Goal: Task Accomplishment & Management: Complete application form

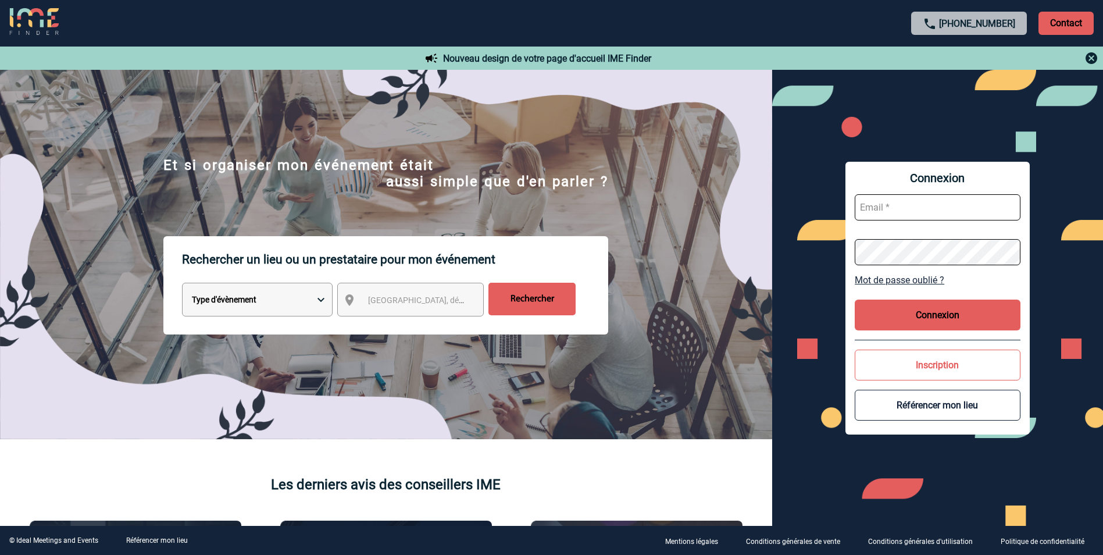
type input "[EMAIL_ADDRESS][DOMAIN_NAME]"
click at [939, 323] on button "Connexion" at bounding box center [937, 314] width 166 height 31
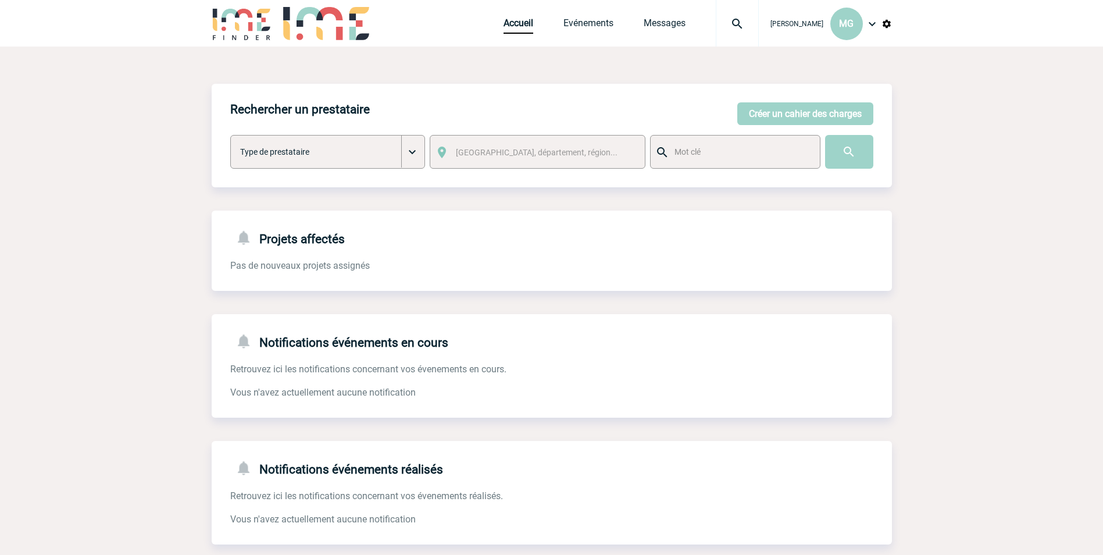
click at [742, 22] on img at bounding box center [737, 24] width 42 height 14
type input "M"
click at [961, 90] on body "[PERSON_NAME] MG Accueil Evénements" at bounding box center [551, 295] width 1103 height 591
click at [854, 85] on div "Rechercher un prestataire [PERSON_NAME] un cahier des charges [PERSON_NAME] un …" at bounding box center [552, 135] width 680 height 103
click at [662, 71] on span "Projet, client" at bounding box center [682, 70] width 166 height 16
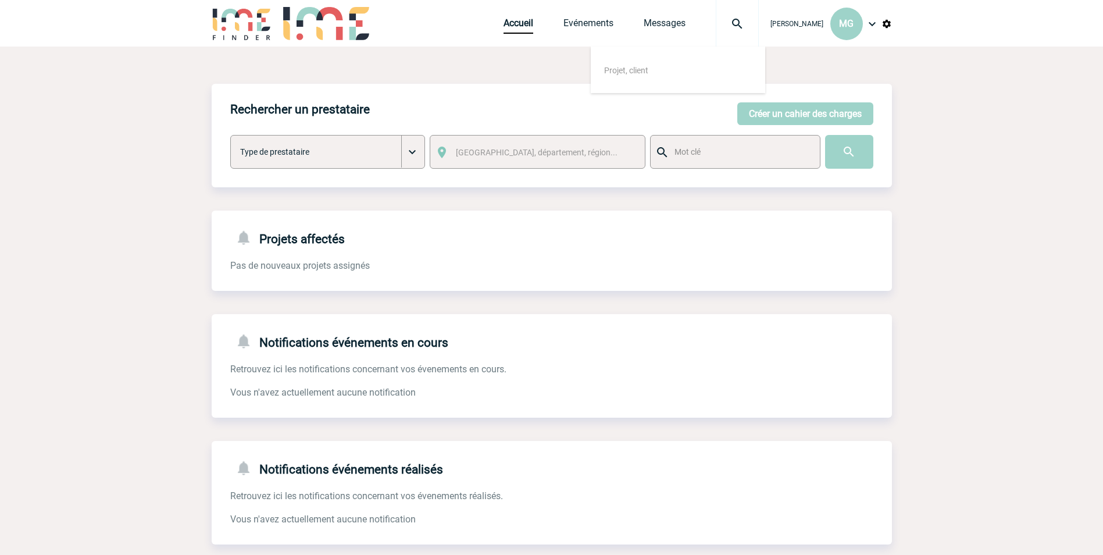
click at [639, 77] on span "Projet, client" at bounding box center [682, 70] width 166 height 16
click at [624, 70] on span "Projet, client" at bounding box center [626, 70] width 44 height 9
click at [624, 69] on span "Projet, client" at bounding box center [626, 70] width 44 height 9
click at [809, 117] on button "Créer un cahier des charges" at bounding box center [805, 113] width 136 height 23
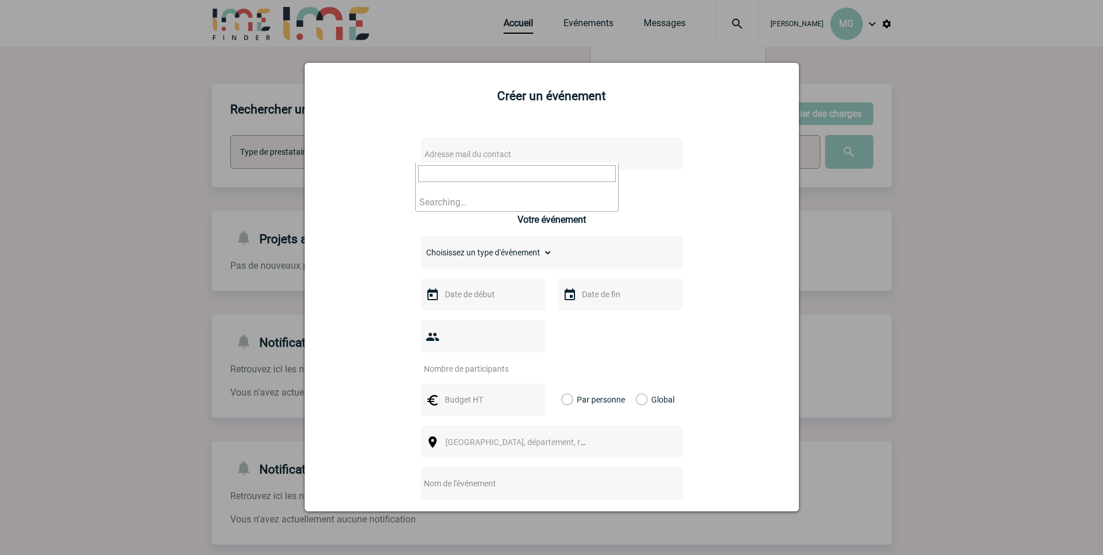
click at [466, 155] on span "Adresse mail du contact" at bounding box center [467, 153] width 87 height 9
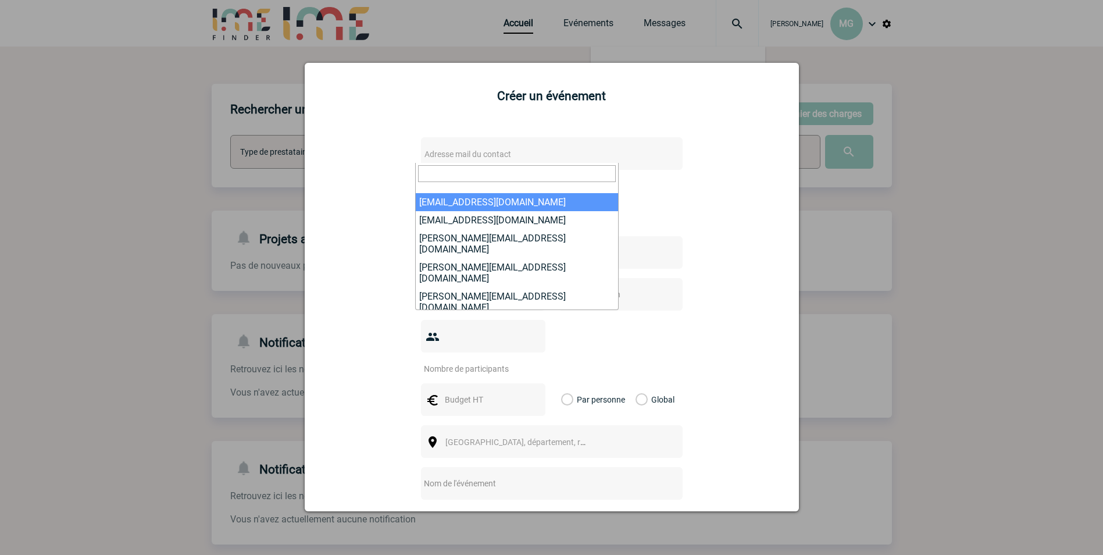
click at [499, 177] on input "search" at bounding box center [517, 173] width 198 height 17
paste input "[PERSON_NAME][EMAIL_ADDRESS][PERSON_NAME][DOMAIN_NAME]"
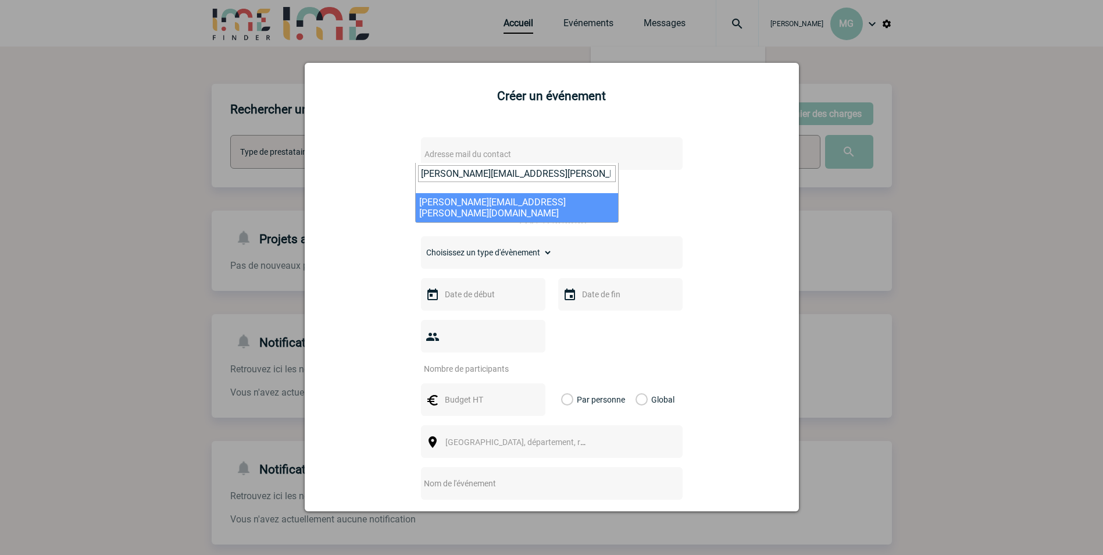
type input "[PERSON_NAME][EMAIL_ADDRESS][PERSON_NAME][DOMAIN_NAME]"
select select "102161"
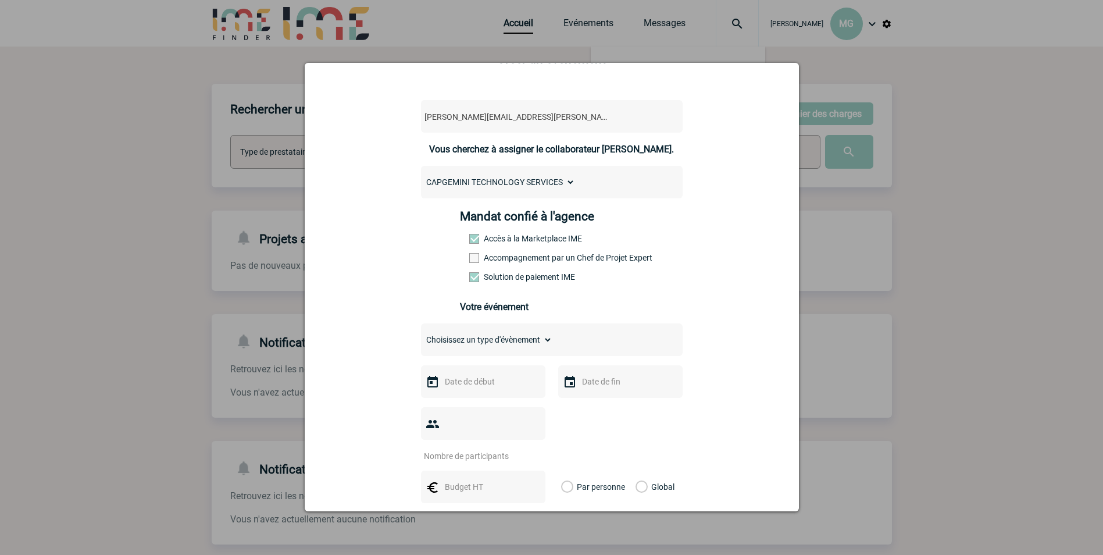
scroll to position [58, 0]
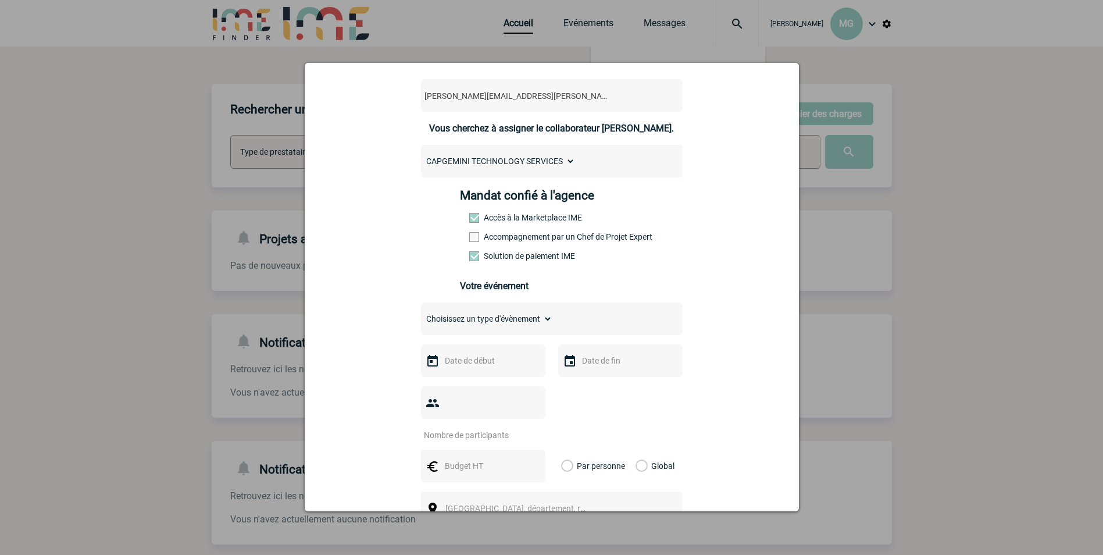
click at [469, 244] on div "Mandat confié à l'agence Accès à la Marketplace IME Accompagnement par un Chef …" at bounding box center [551, 228] width 183 height 81
click at [470, 237] on span at bounding box center [474, 237] width 10 height 10
click at [0, 0] on input "Accompagnement par un Chef de Projet Expert" at bounding box center [0, 0] width 0 height 0
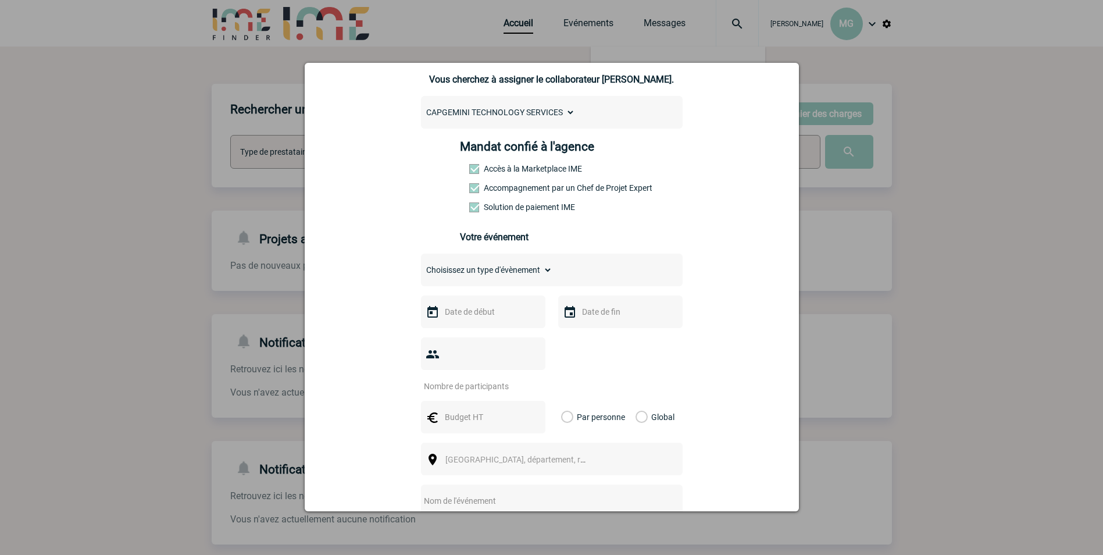
scroll to position [174, 0]
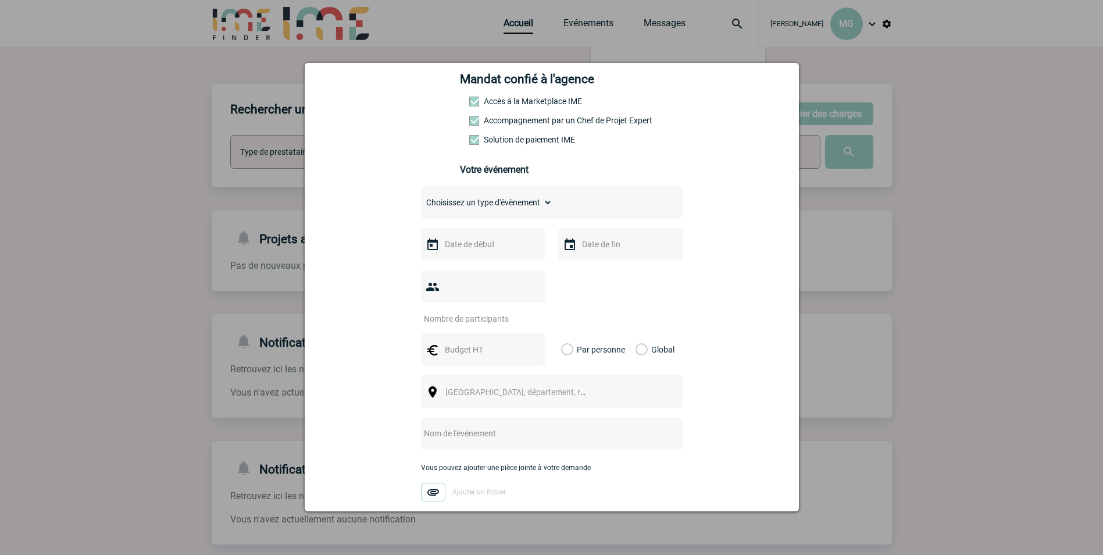
click at [542, 208] on select "Choisissez un type d'évènement Séminaire avec nuitée Séminaire sans nuitée Repa…" at bounding box center [486, 202] width 131 height 16
click at [495, 210] on select "Choisissez un type d'évènement Séminaire avec nuitée Séminaire sans nuitée Repa…" at bounding box center [486, 202] width 131 height 16
select select "5"
click at [421, 197] on select "Choisissez un type d'évènement Séminaire avec nuitée Séminaire sans nuitée Repa…" at bounding box center [486, 202] width 131 height 16
click at [507, 311] on input "number" at bounding box center [475, 318] width 109 height 15
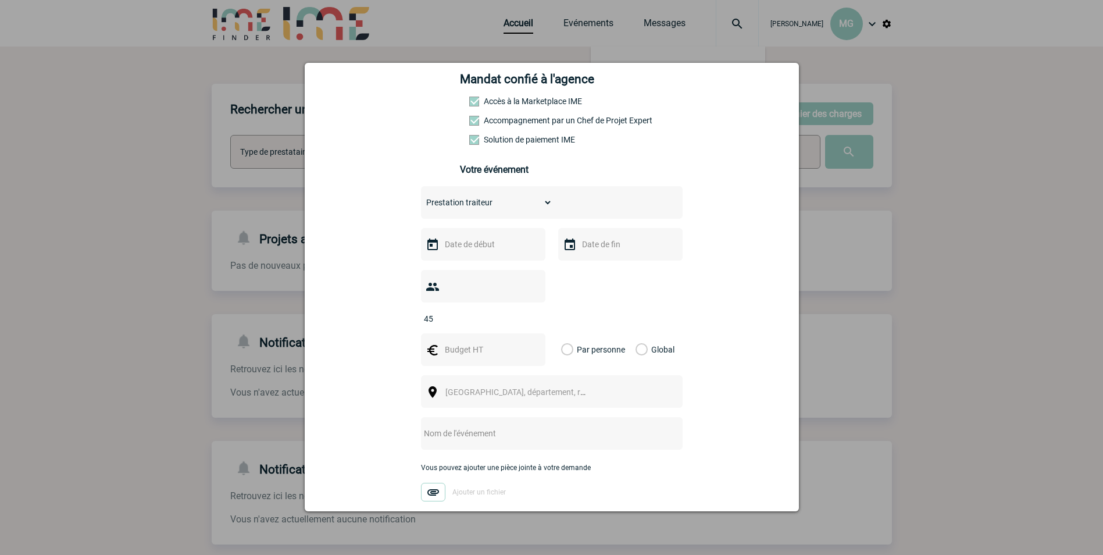
type input "45"
click at [476, 245] on input "text" at bounding box center [482, 244] width 80 height 15
click at [543, 360] on link "19" at bounding box center [542, 357] width 22 height 21
type input "[DATE]"
click at [621, 249] on input "text" at bounding box center [619, 244] width 80 height 15
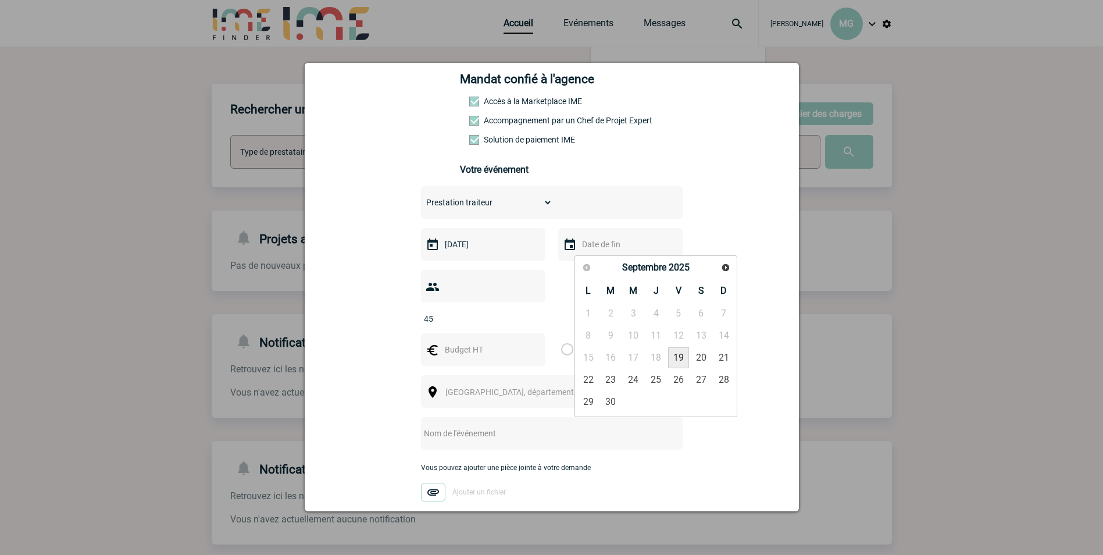
click at [675, 361] on link "19" at bounding box center [679, 357] width 22 height 21
type input "[DATE]"
click at [450, 342] on input "text" at bounding box center [482, 349] width 80 height 15
type input "539"
click at [641, 333] on label "Global" at bounding box center [639, 349] width 8 height 33
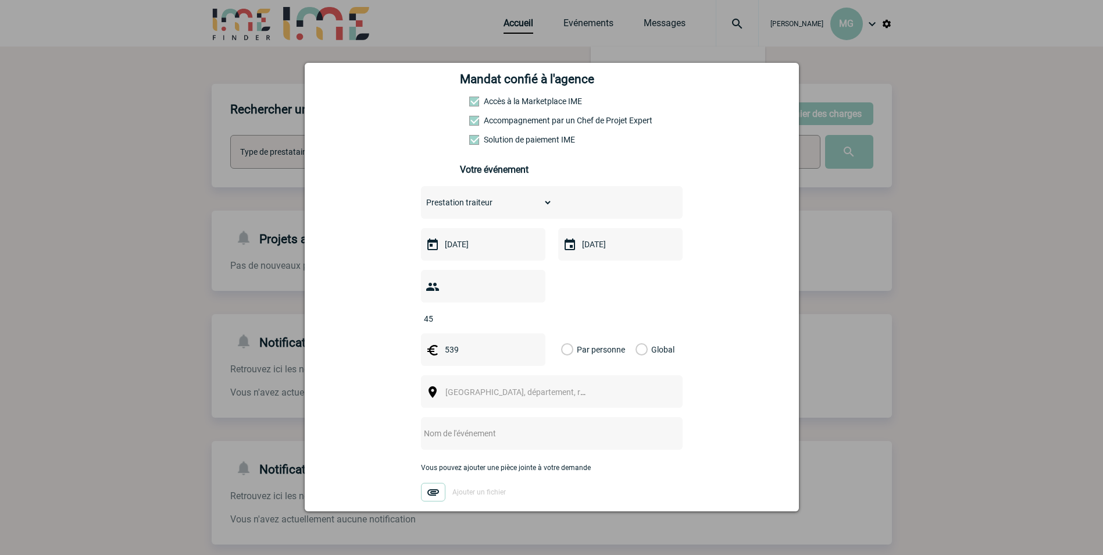
click at [0, 0] on input "Global" at bounding box center [0, 0] width 0 height 0
click at [491, 387] on span "[GEOGRAPHIC_DATA], département, région..." at bounding box center [526, 391] width 162 height 9
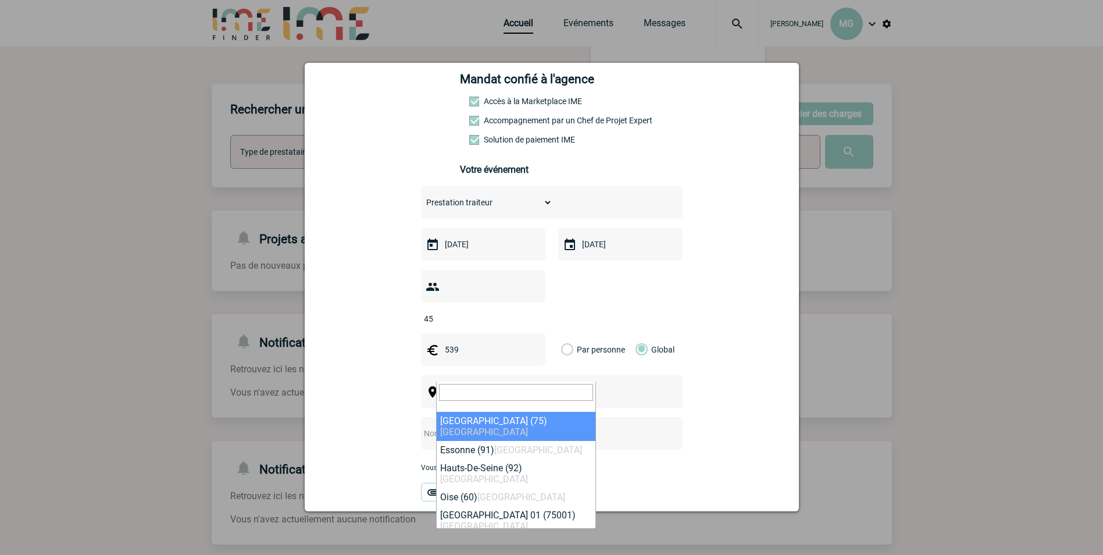
click at [506, 382] on span at bounding box center [516, 396] width 159 height 30
click at [509, 391] on input "search" at bounding box center [516, 392] width 154 height 17
type input "[GEOGRAPHIC_DATA]"
select select "5250"
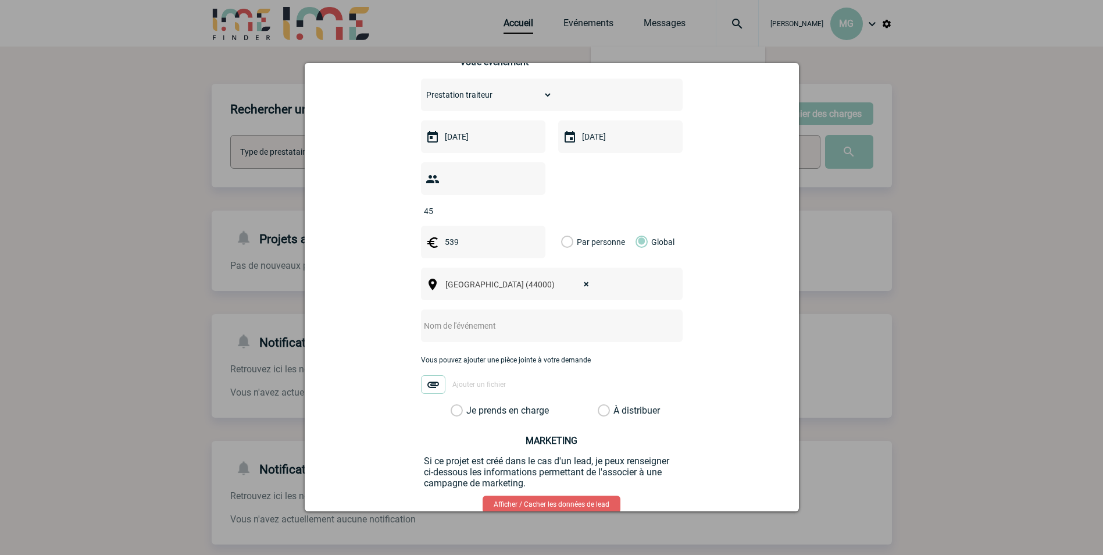
scroll to position [338, 0]
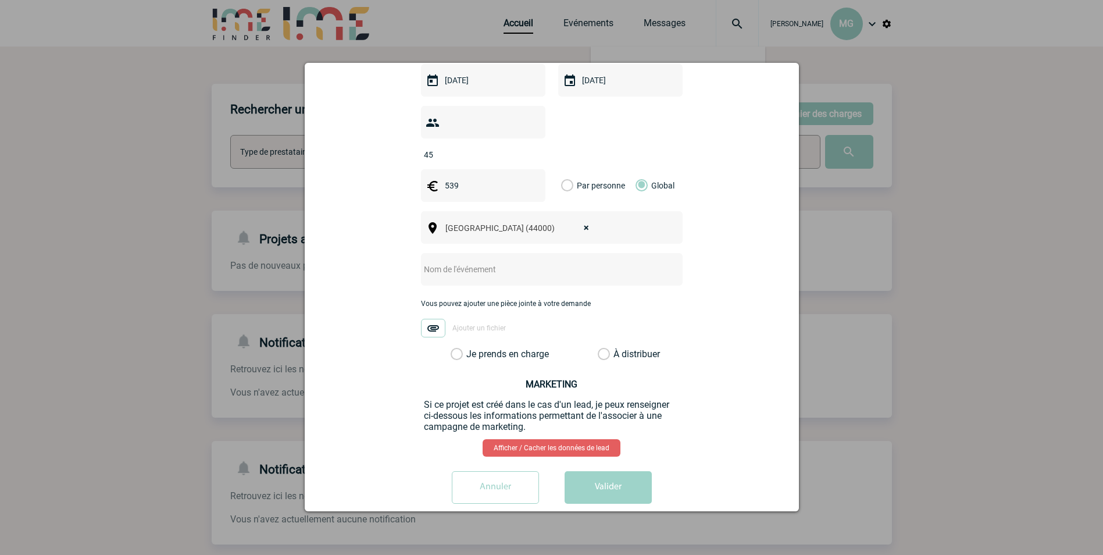
click at [481, 262] on input "text" at bounding box center [536, 269] width 231 height 15
click at [646, 259] on div at bounding box center [552, 269] width 262 height 33
click at [602, 262] on input "text" at bounding box center [536, 269] width 231 height 15
type input "c"
type input "Café d'accueil"
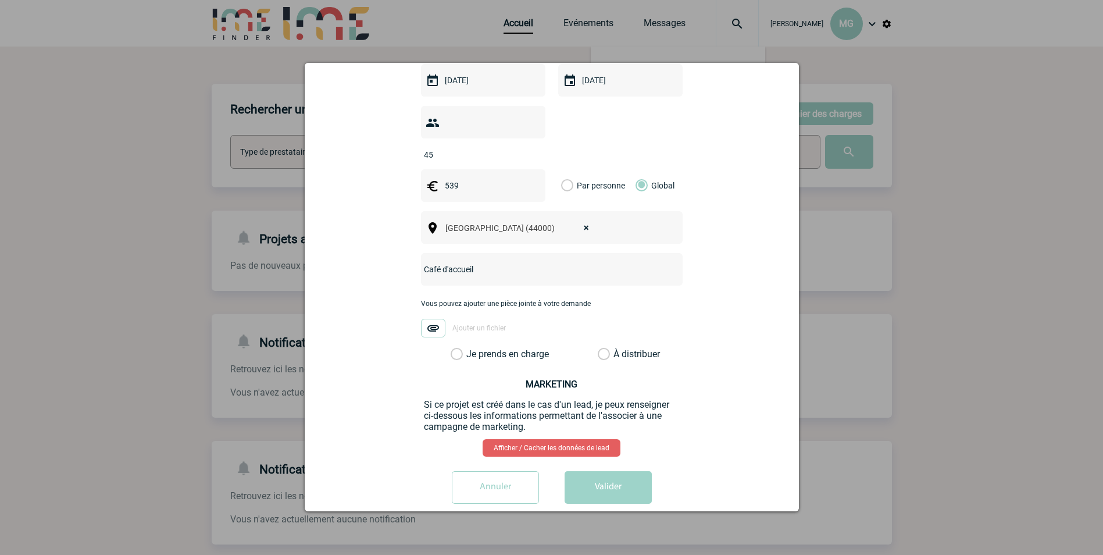
click at [454, 348] on label "Je prends en charge" at bounding box center [460, 354] width 20 height 12
click at [0, 0] on input "Je prends en charge" at bounding box center [0, 0] width 0 height 0
click at [590, 475] on button "Valider" at bounding box center [607, 487] width 87 height 33
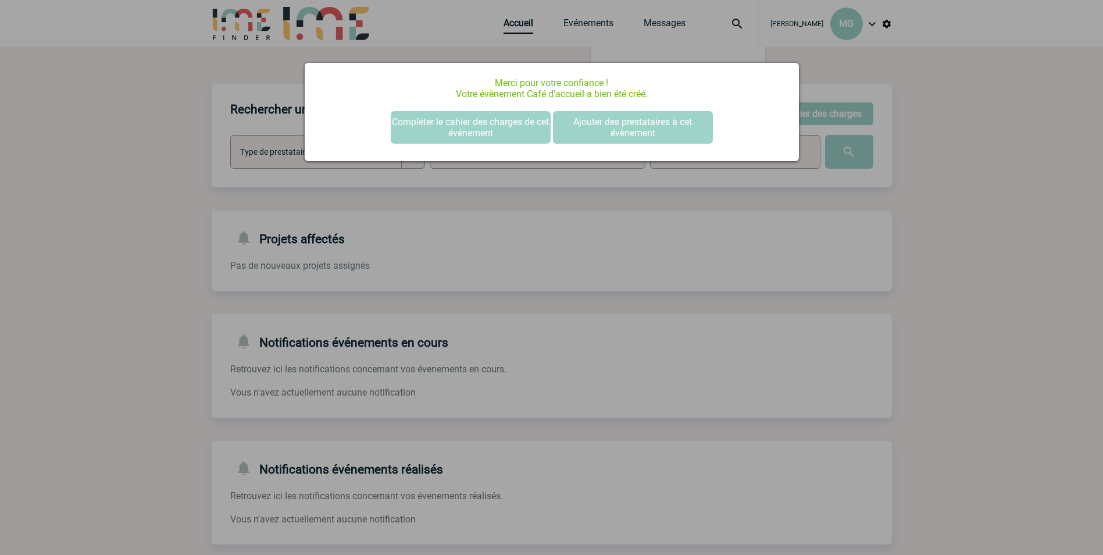
scroll to position [0, 0]
click at [444, 130] on button "Compléter le cahier des charges de cet événement" at bounding box center [471, 127] width 160 height 33
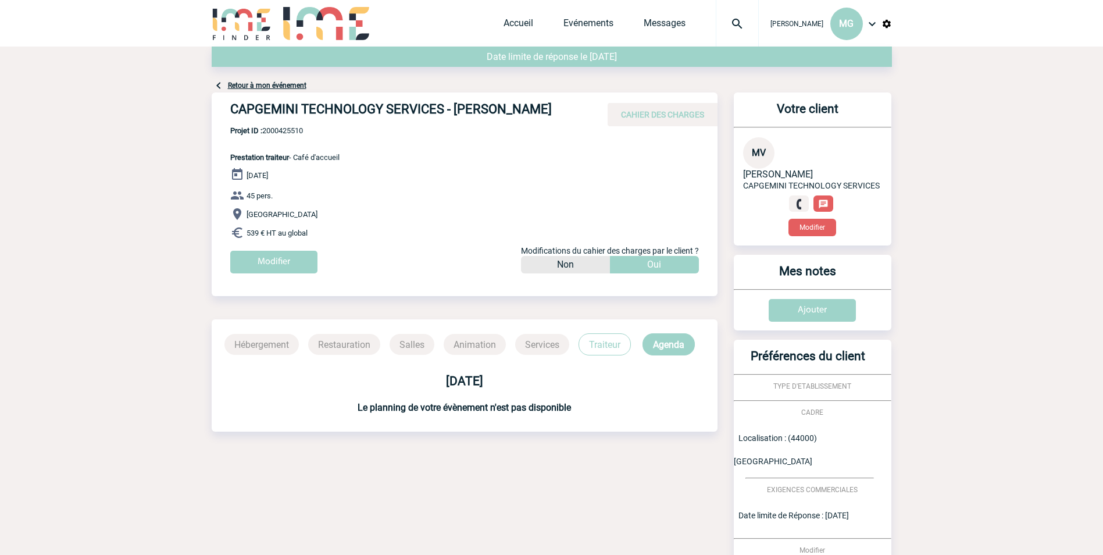
drag, startPoint x: 230, startPoint y: 107, endPoint x: 578, endPoint y: 113, distance: 348.2
click at [578, 113] on h4 "CAPGEMINI TECHNOLOGY SERVICES - Marie-Laure VINOT" at bounding box center [404, 112] width 349 height 20
drag, startPoint x: 578, startPoint y: 113, endPoint x: 550, endPoint y: 106, distance: 28.8
copy h4 "CAPGEMINI TECHNOLOGY SERVICES - Marie-Laure VINOT"
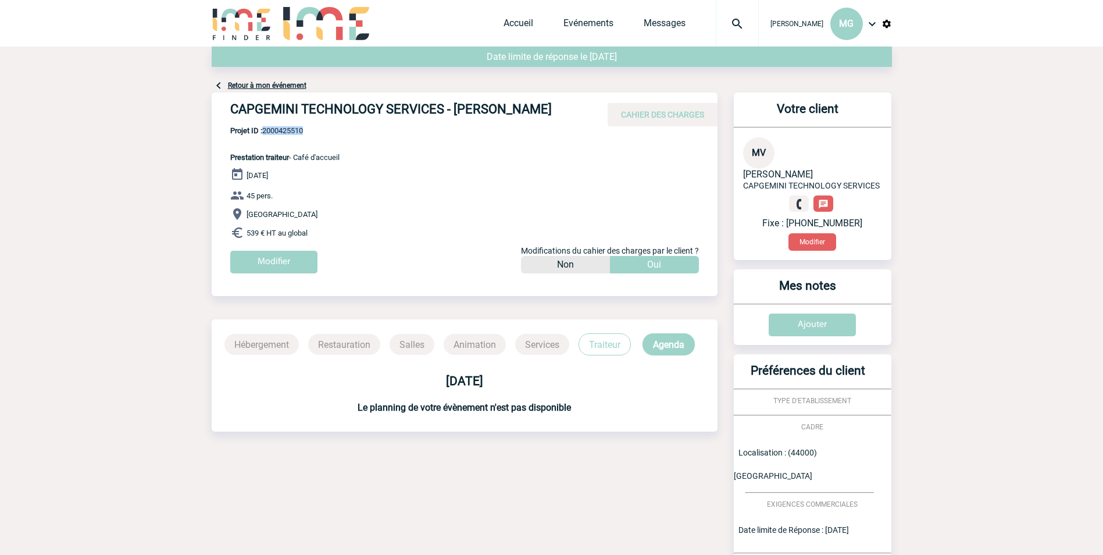
drag, startPoint x: 321, startPoint y: 133, endPoint x: 264, endPoint y: 131, distance: 56.4
click at [264, 131] on span "Projet ID : 2000425510" at bounding box center [284, 130] width 109 height 9
drag, startPoint x: 264, startPoint y: 131, endPoint x: 271, endPoint y: 132, distance: 6.5
copy span "2000425510"
click at [487, 126] on div "CAPGEMINI TECHNOLOGY SERVICES - Marie-Laure VINOT CAHIER DES CHARGES CAPGEMINI …" at bounding box center [465, 186] width 506 height 189
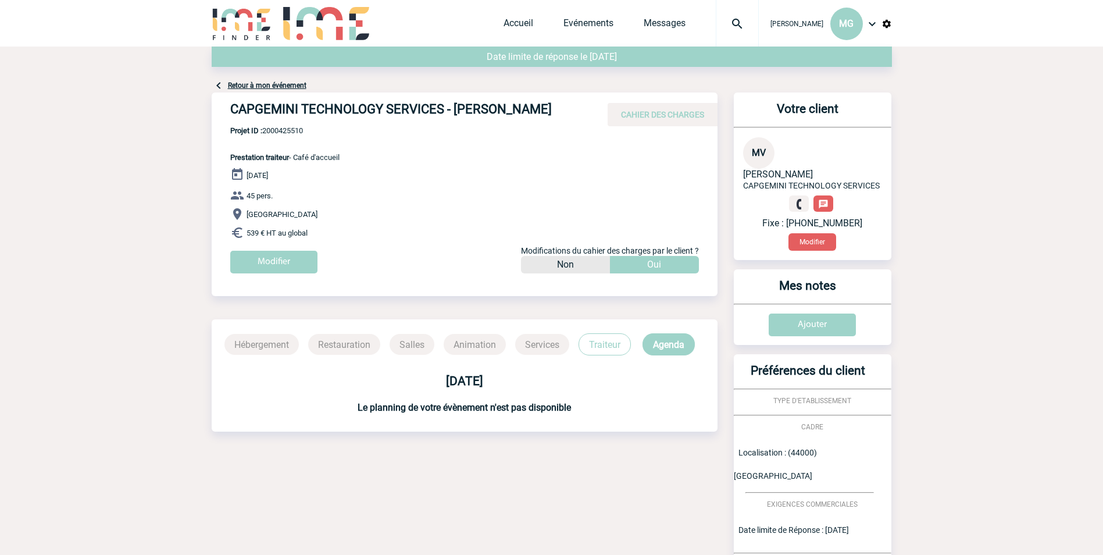
click at [223, 117] on div "CAPGEMINI TECHNOLOGY SERVICES - Marie-Laure VINOT CAHIER DES CHARGES" at bounding box center [465, 109] width 506 height 34
drag, startPoint x: 228, startPoint y: 110, endPoint x: 443, endPoint y: 104, distance: 214.6
click at [443, 104] on div "CAPGEMINI TECHNOLOGY SERVICES - Marie-Laure VINOT CAHIER DES CHARGES" at bounding box center [465, 109] width 506 height 34
drag, startPoint x: 443, startPoint y: 104, endPoint x: 431, endPoint y: 112, distance: 14.7
copy h4 "CAPGEMINI TECHNOLOGY SERVICES"
